Goal: Task Accomplishment & Management: Manage account settings

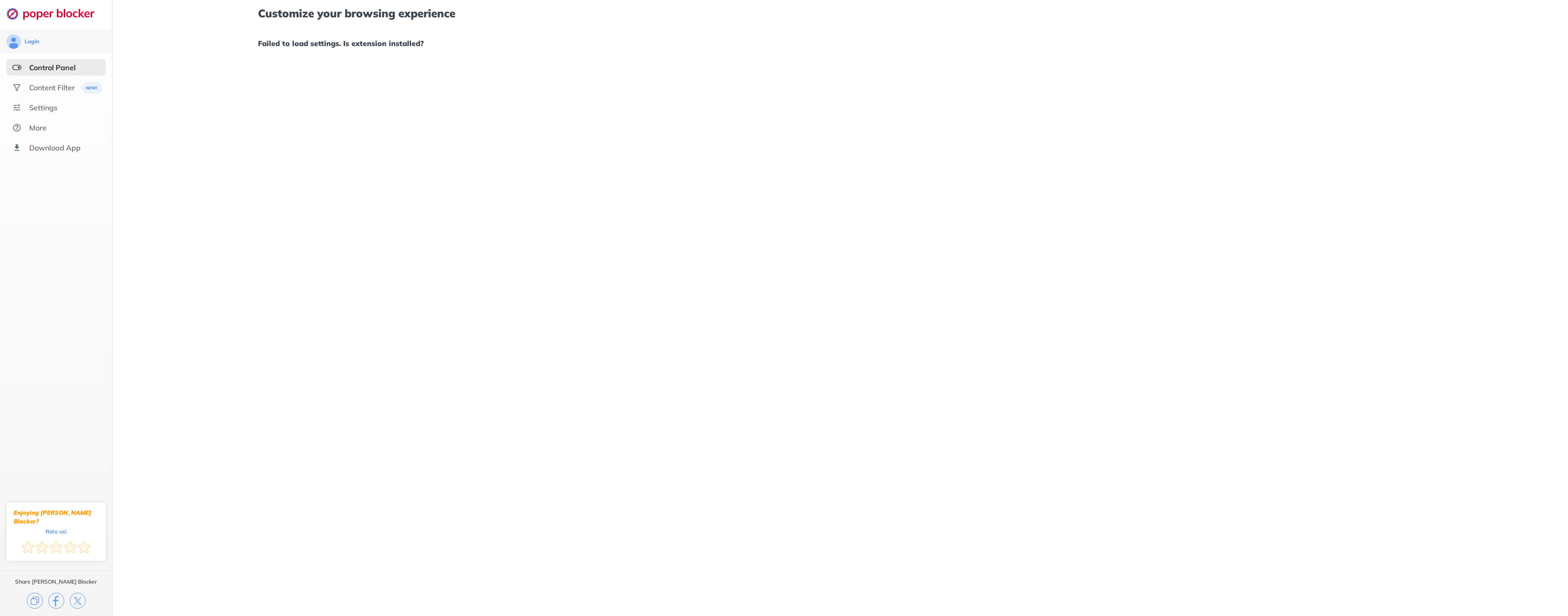
drag, startPoint x: 468, startPoint y: 80, endPoint x: 455, endPoint y: 86, distance: 14.3
click at [456, 86] on div "Customize your browsing experience Failed to load settings. Is extension instal…" at bounding box center [841, 308] width 1456 height 616
click at [41, 82] on div "Content Filter" at bounding box center [56, 87] width 99 height 16
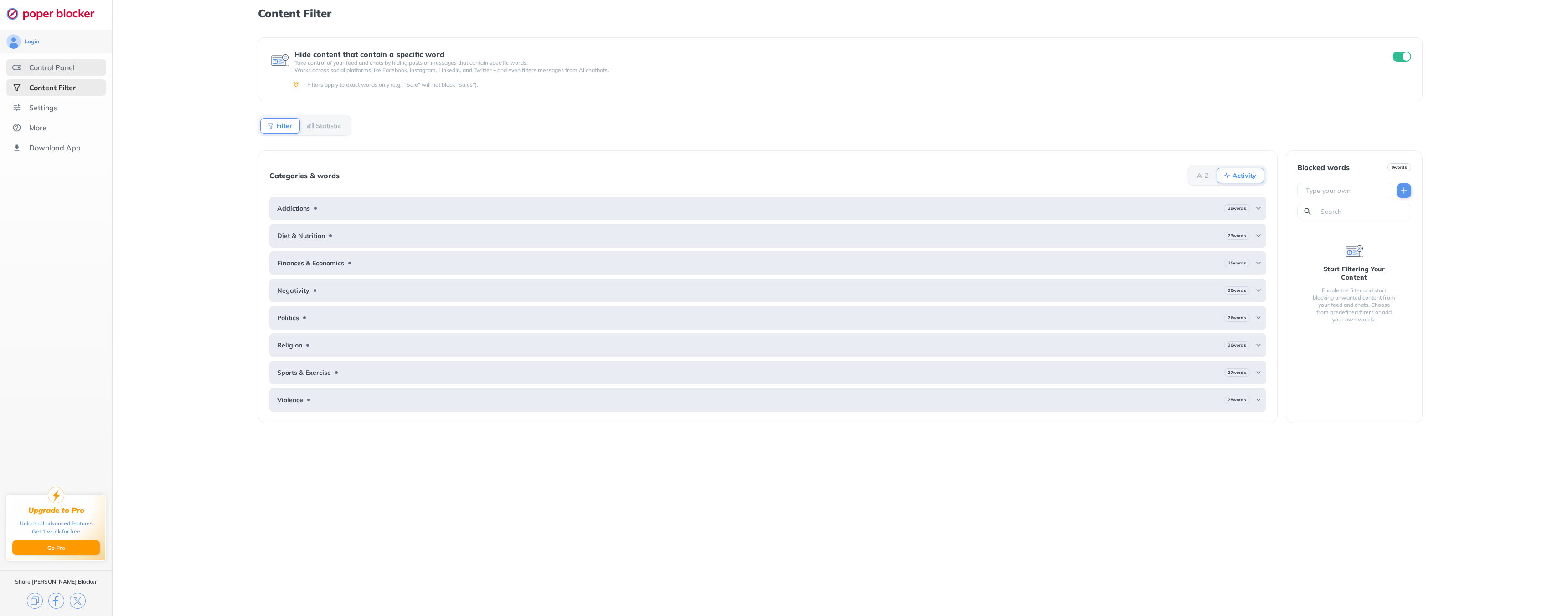
click at [40, 68] on div "Control Panel" at bounding box center [52, 67] width 46 height 9
